Goal: Transaction & Acquisition: Purchase product/service

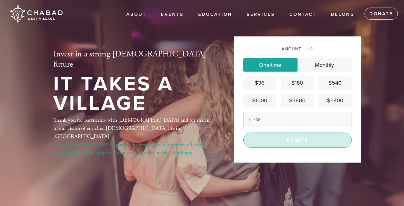
type input "768"
click at [298, 143] on input "Donate" at bounding box center [298, 140] width 109 height 15
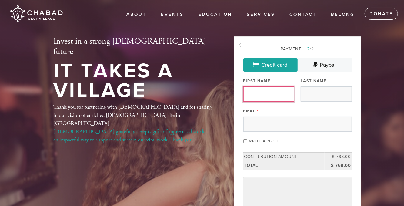
click at [282, 97] on input "First Name" at bounding box center [269, 93] width 51 height 15
type input "[PERSON_NAME]"
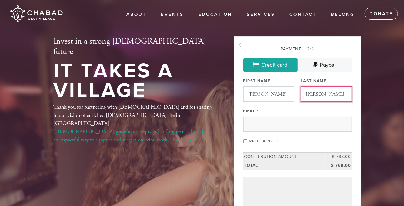
type input "[PERSON_NAME]"
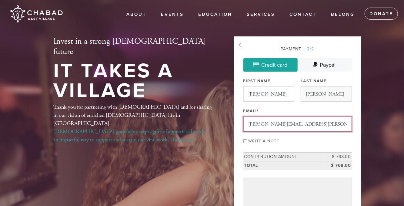
type input "[PERSON_NAME][EMAIL_ADDRESS][PERSON_NAME][DOMAIN_NAME]"
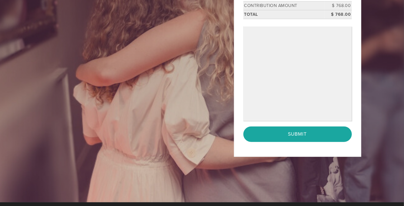
scroll to position [152, 0]
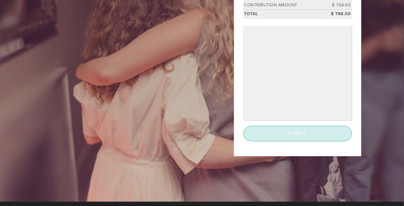
click at [310, 135] on input "Submit" at bounding box center [298, 133] width 109 height 15
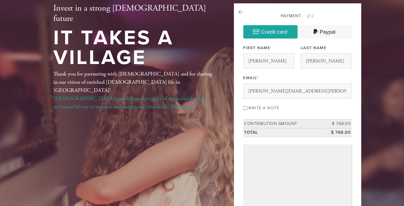
scroll to position [30, 0]
